Goal: Transaction & Acquisition: Purchase product/service

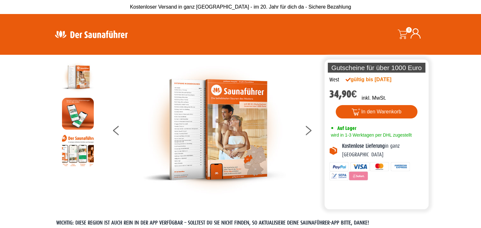
click at [183, 113] on img at bounding box center [214, 129] width 143 height 137
click at [187, 127] on img at bounding box center [214, 129] width 143 height 137
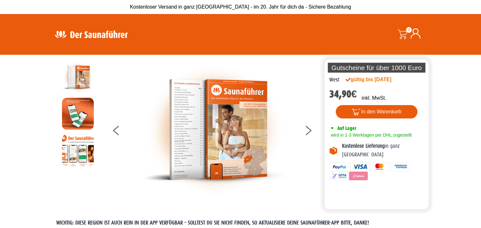
click at [187, 127] on img at bounding box center [214, 129] width 143 height 137
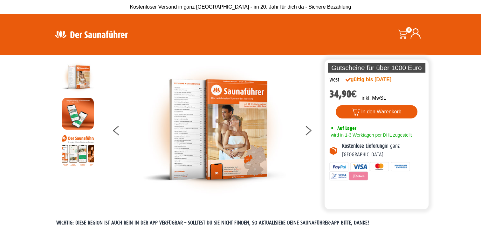
click at [187, 127] on img at bounding box center [214, 129] width 143 height 137
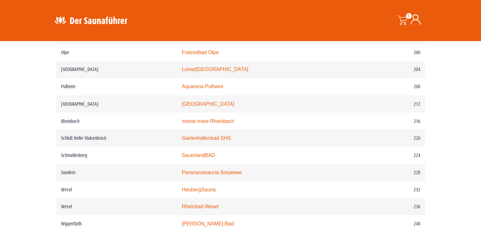
scroll to position [1114, 0]
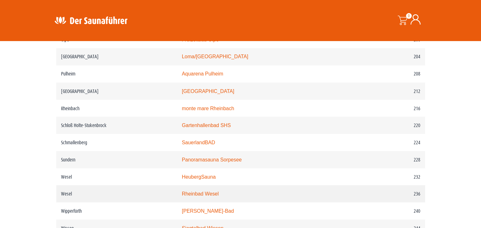
click at [393, 192] on td "236" at bounding box center [392, 193] width 66 height 17
click at [219, 189] on td "Rheinbad Wesel" at bounding box center [268, 193] width 182 height 17
click at [411, 192] on td "236" at bounding box center [392, 193] width 66 height 17
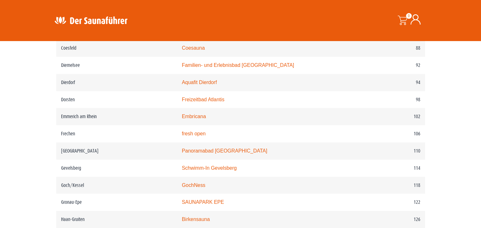
scroll to position [661, 0]
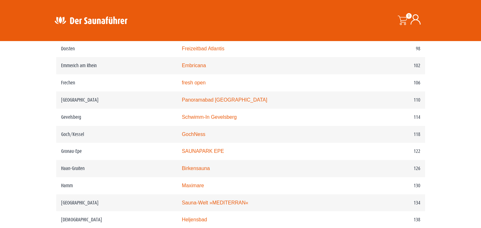
drag, startPoint x: 480, startPoint y: 10, endPoint x: 484, endPoint y: 13, distance: 3.9
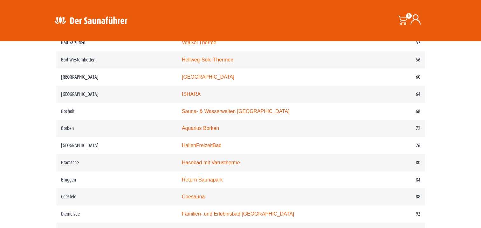
scroll to position [0, 0]
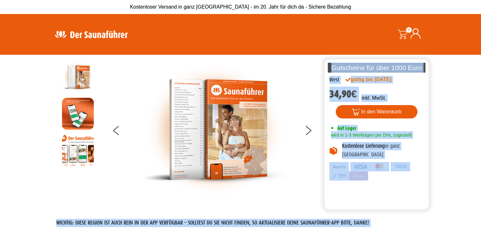
click at [445, 117] on section "Die perfekte Alternative Die perfekte Alternative Gutscheine für über 1000 Euro…" at bounding box center [240, 132] width 481 height 154
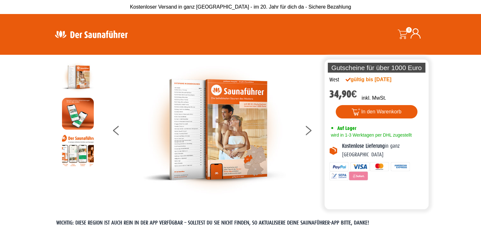
click at [77, 116] on img at bounding box center [78, 114] width 32 height 32
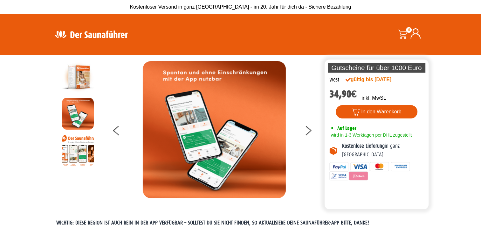
click at [175, 124] on img at bounding box center [214, 129] width 143 height 137
